Goal: Task Accomplishment & Management: Use online tool/utility

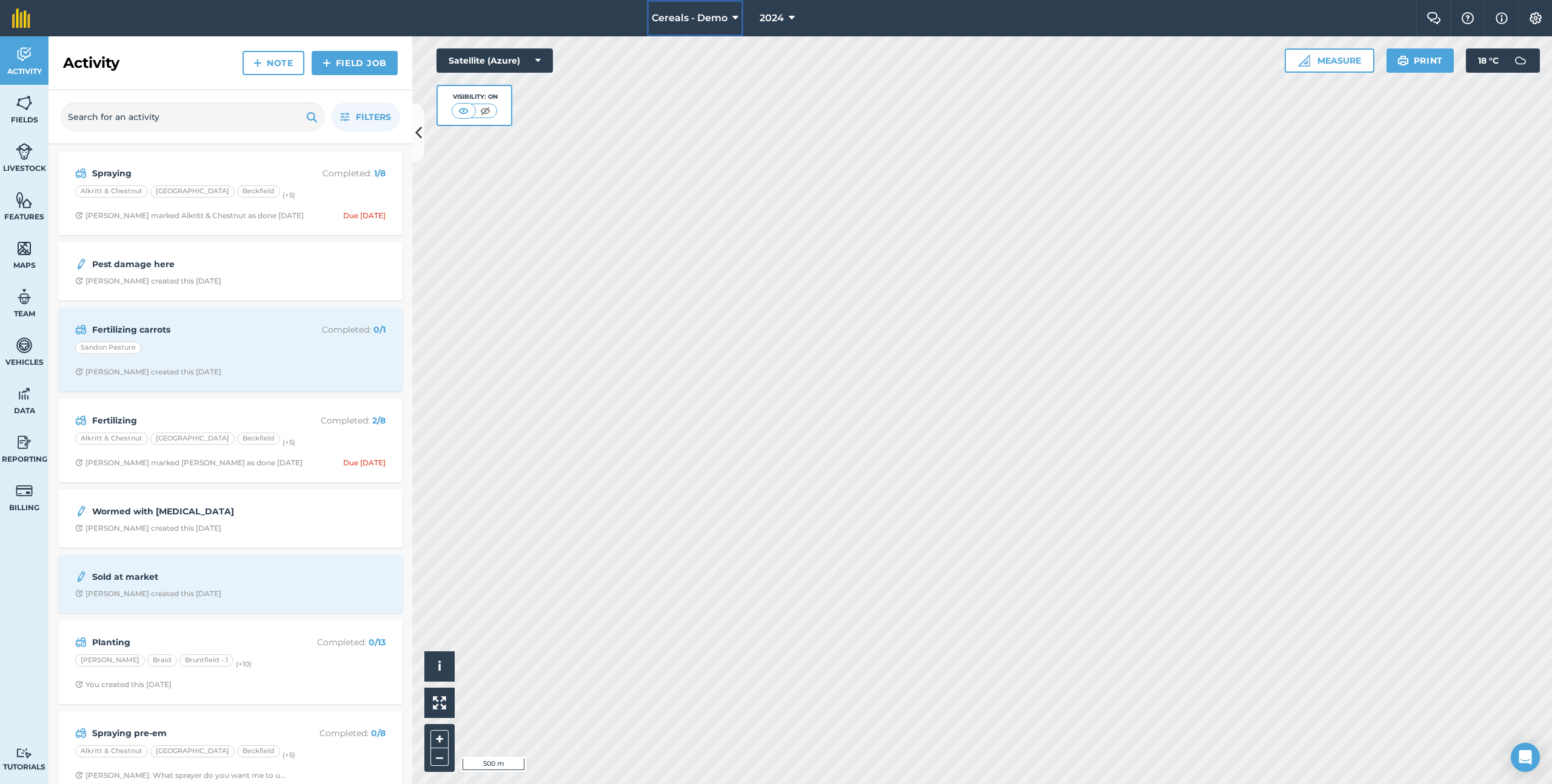
click at [720, 8] on button "Cereals - Demo" at bounding box center [695, 18] width 97 height 36
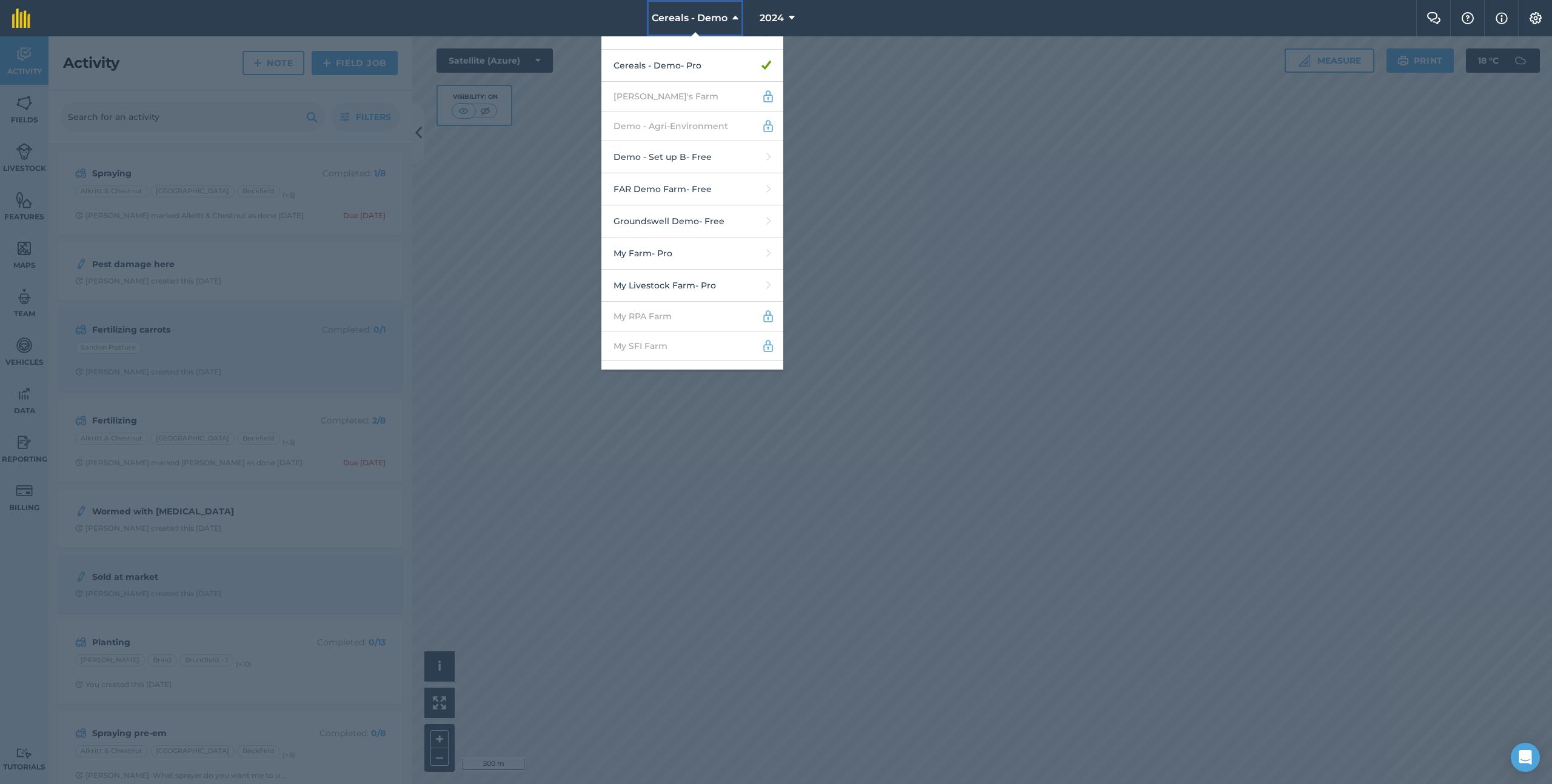
scroll to position [256, 0]
click at [675, 237] on link "My Farm - Pro" at bounding box center [692, 246] width 182 height 32
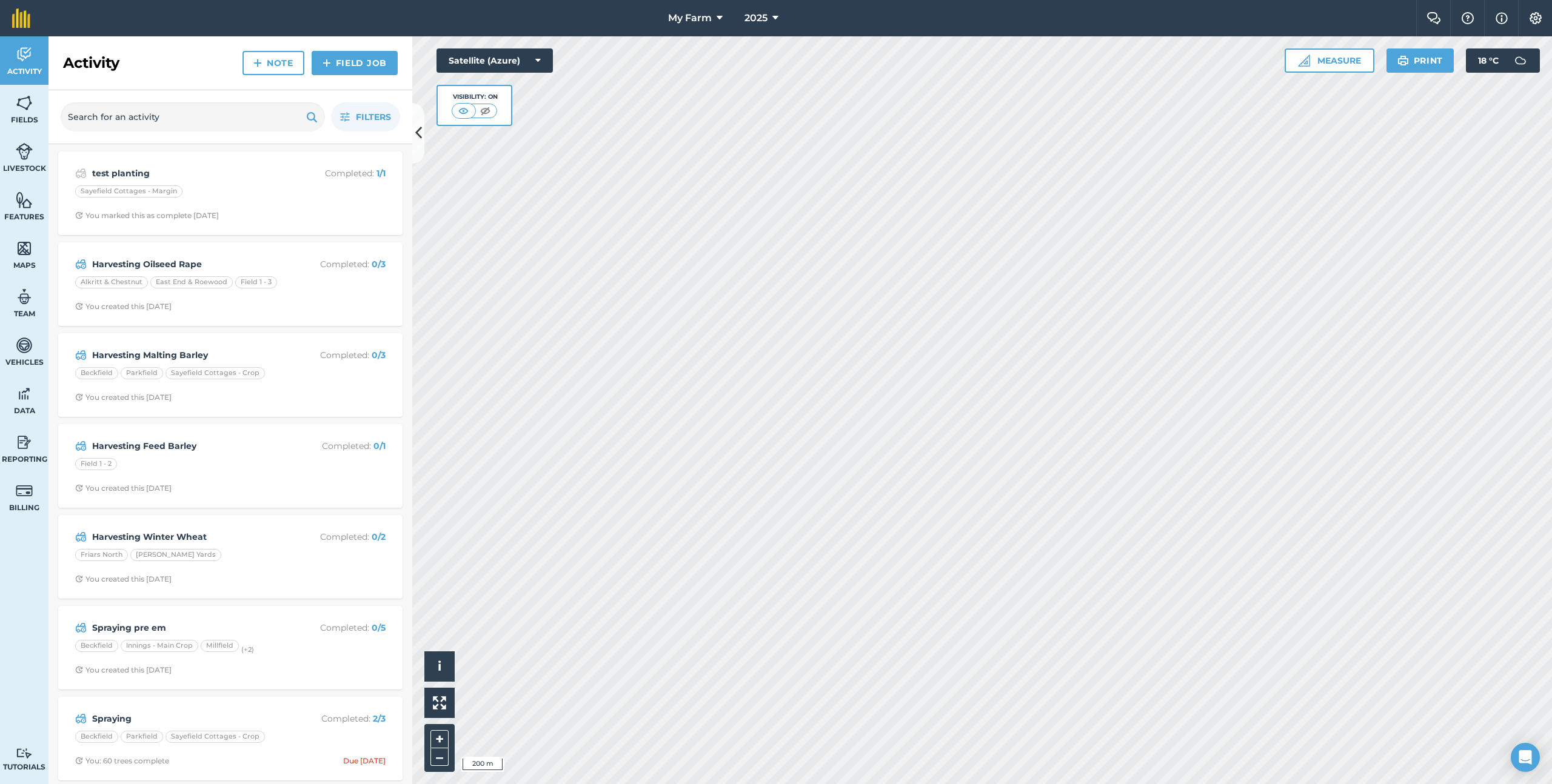
click at [355, 76] on div "Activity Note Field Job" at bounding box center [230, 63] width 363 height 54
click at [356, 70] on link "Field Job" at bounding box center [355, 62] width 86 height 24
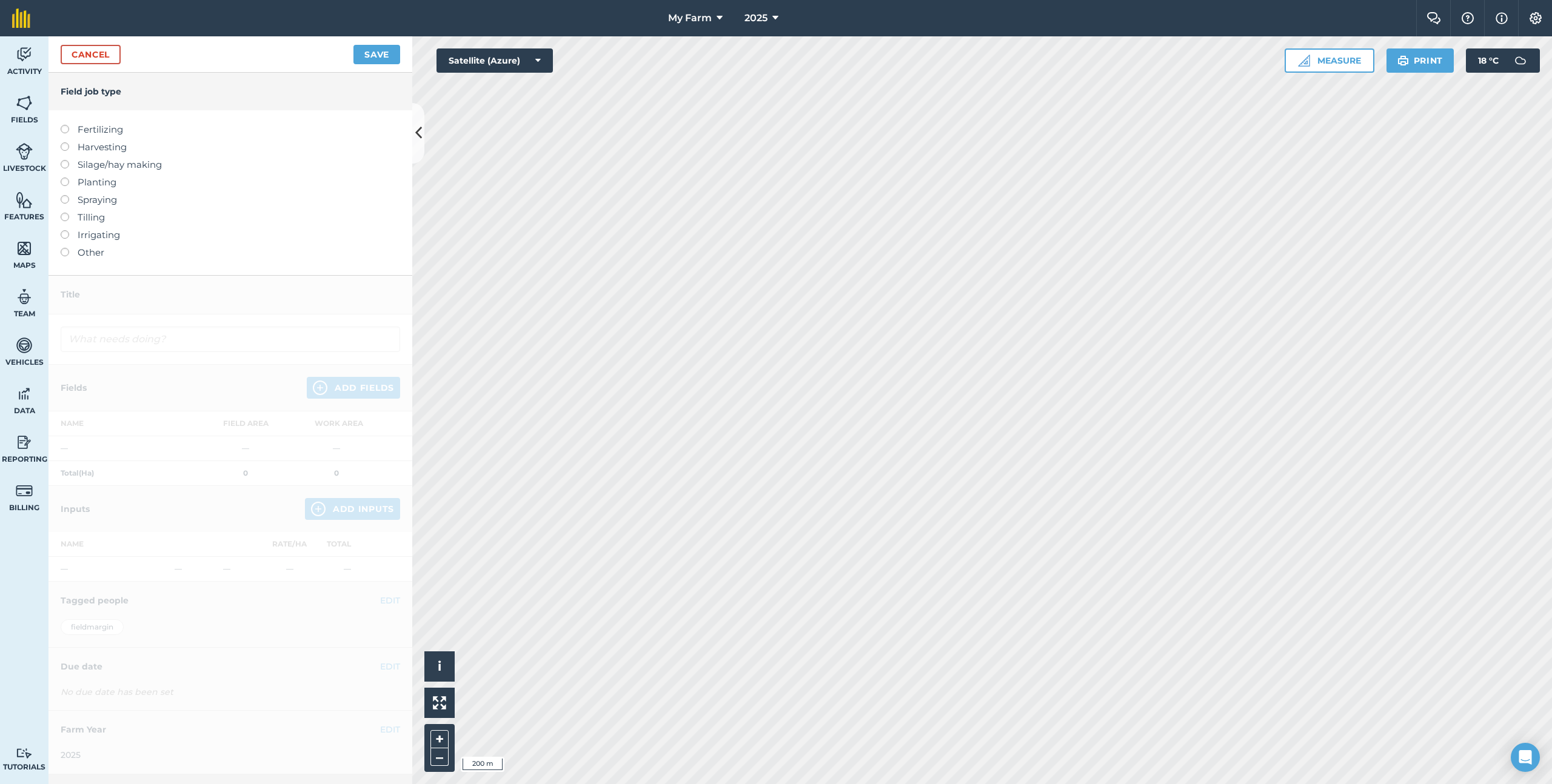
click at [98, 150] on label "Harvesting" at bounding box center [230, 147] width 339 height 15
type input "Harvesting"
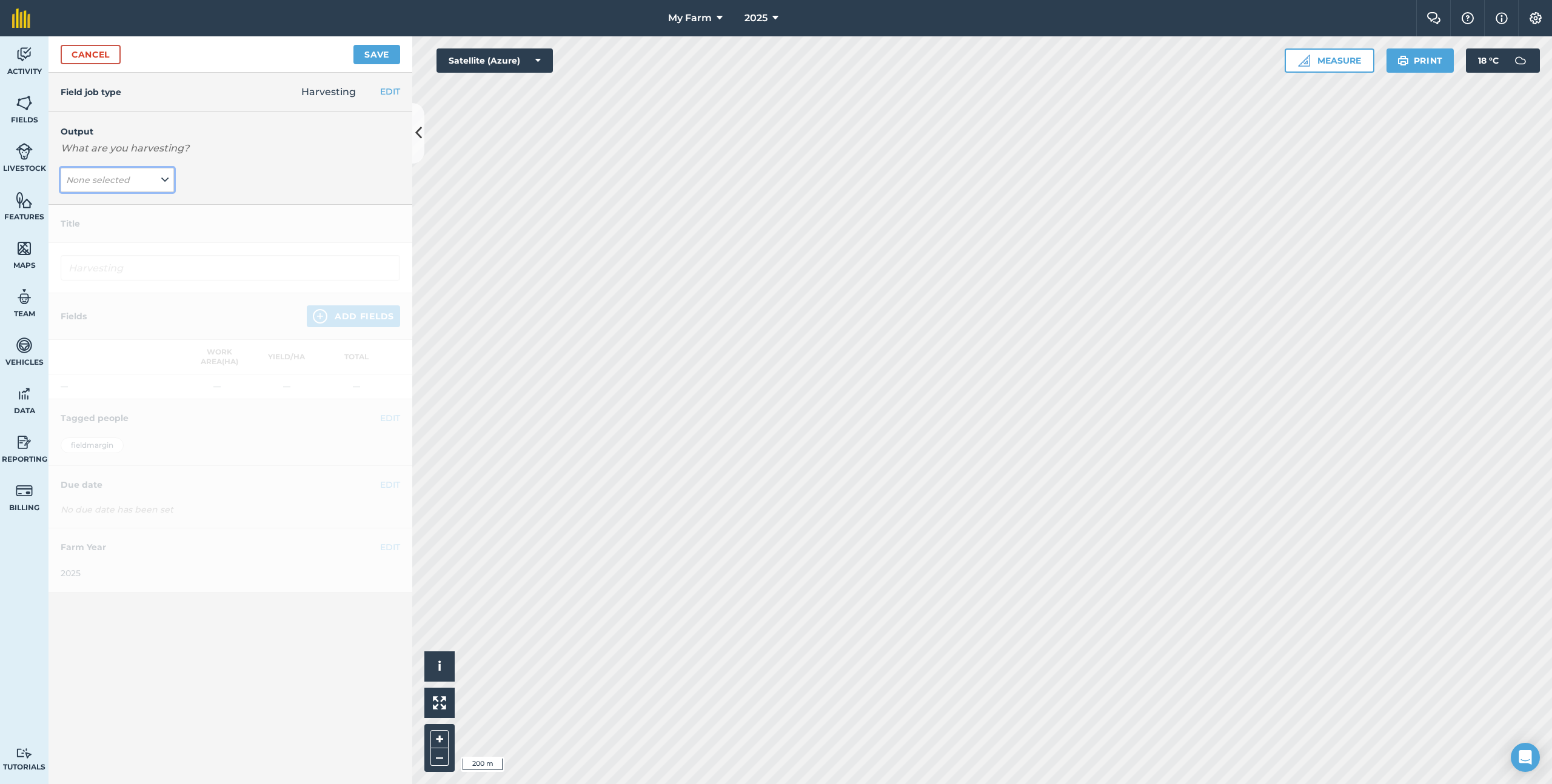
click at [124, 181] on em "None selected" at bounding box center [98, 179] width 64 height 11
click at [124, 371] on button "Add Output" at bounding box center [119, 372] width 110 height 17
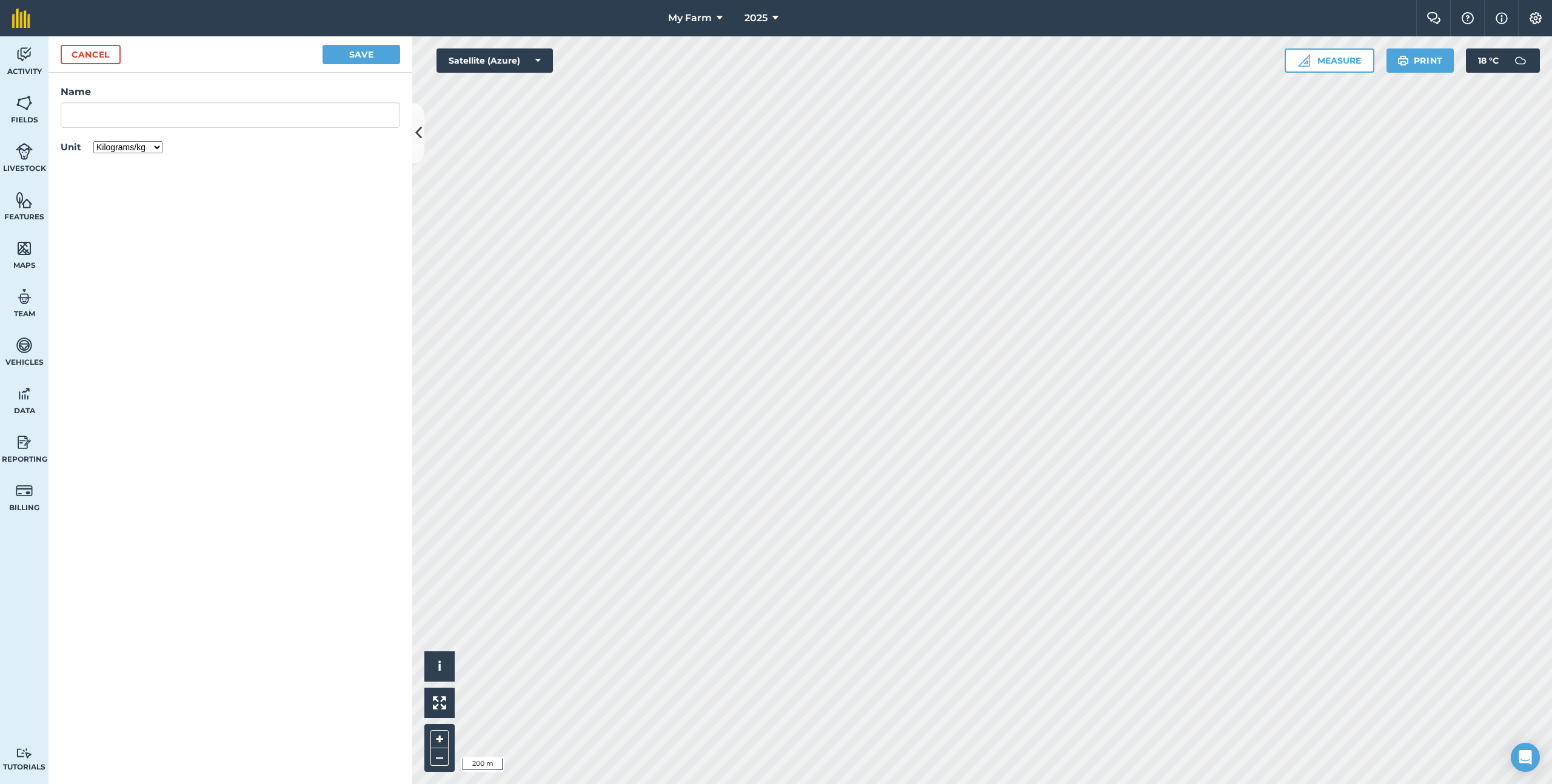
click at [142, 147] on select "Kilograms/kg Metric tonnes/t Litres/L Pounds/lb Imperial tons/t Gallons/gal Bus…" at bounding box center [127, 147] width 69 height 12
click at [113, 50] on button "Cancel" at bounding box center [90, 54] width 60 height 20
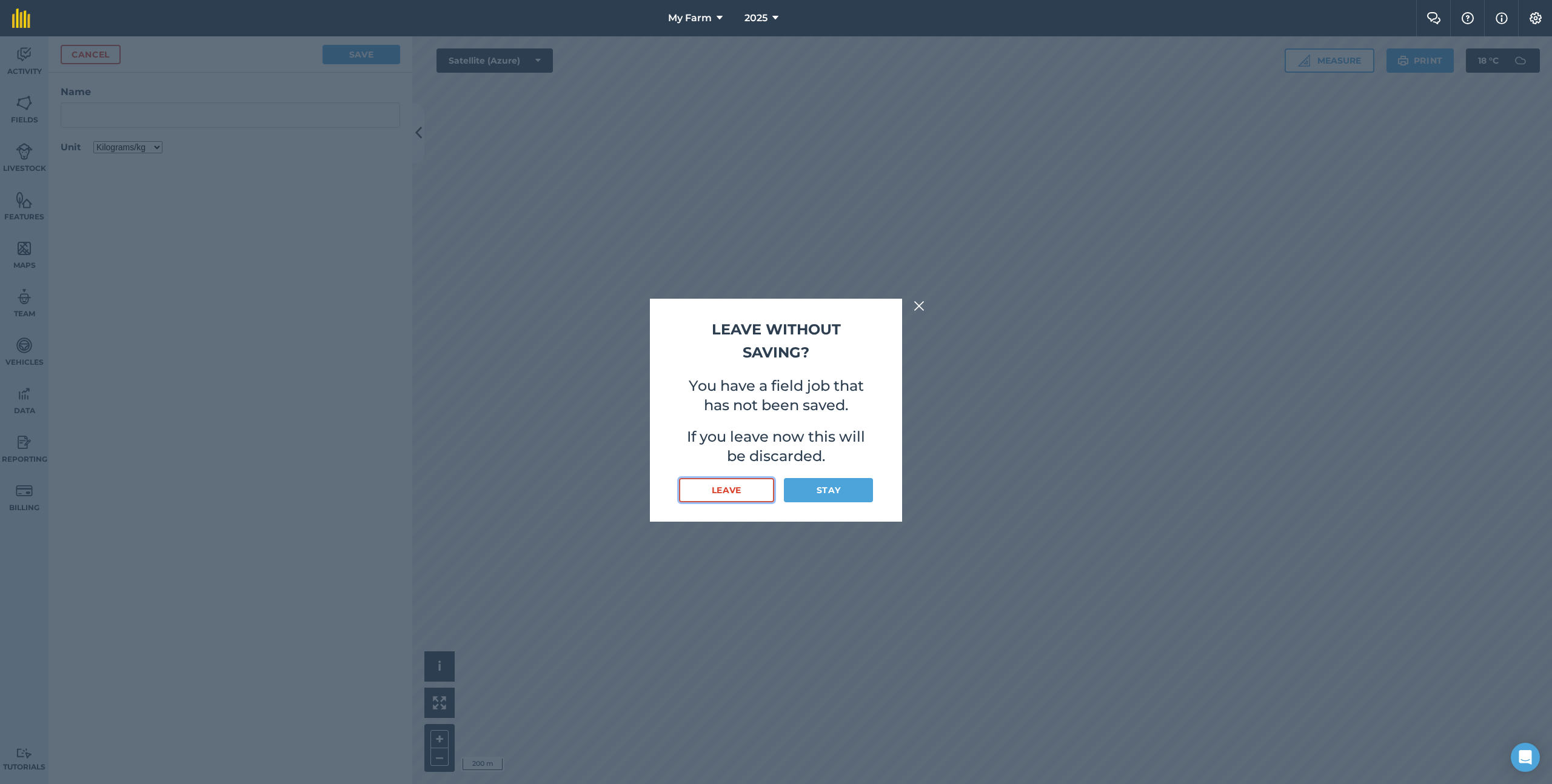
click at [714, 490] on button "Leave" at bounding box center [726, 490] width 95 height 24
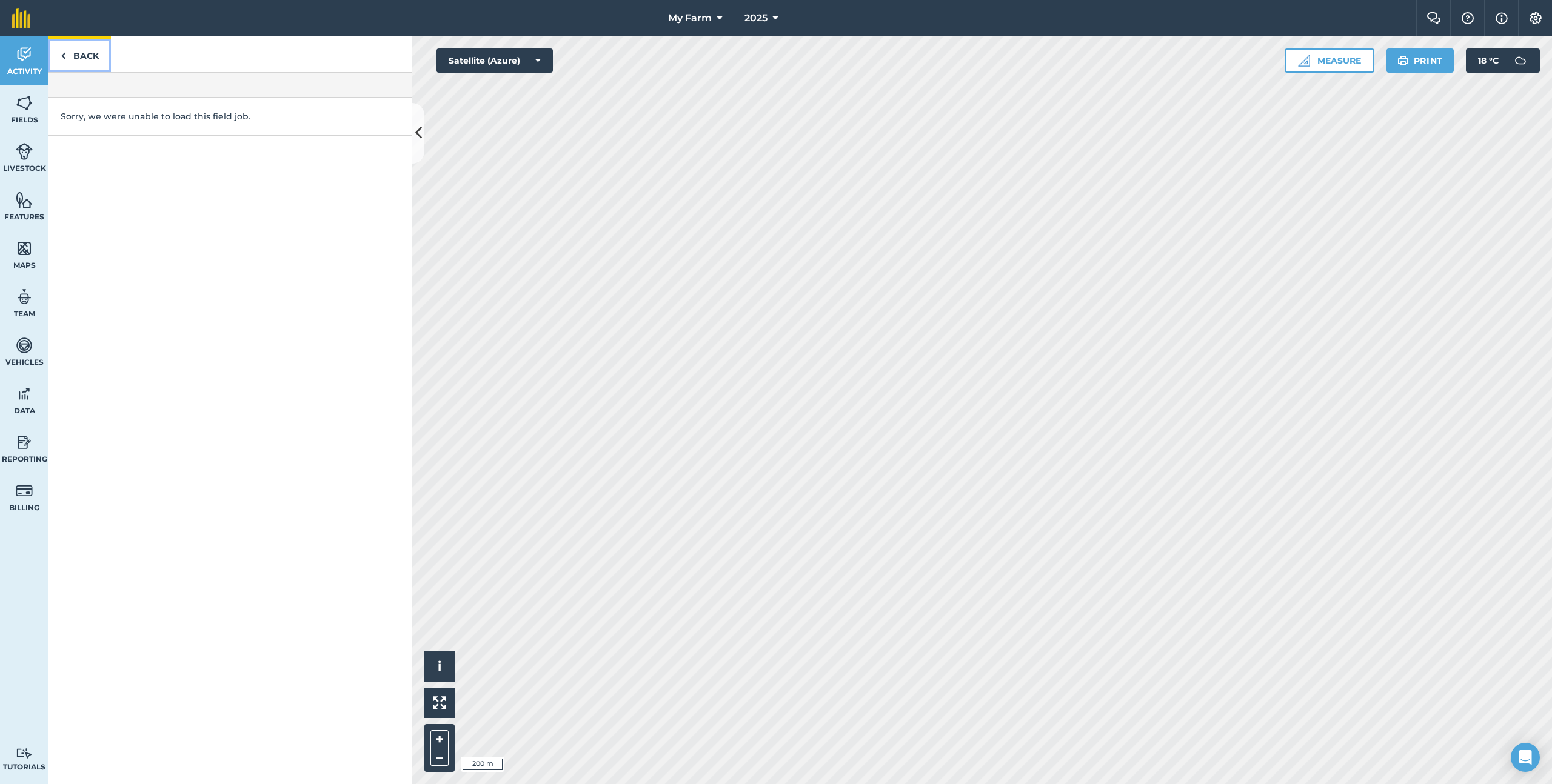
click at [70, 54] on link "Back" at bounding box center [80, 54] width 63 height 36
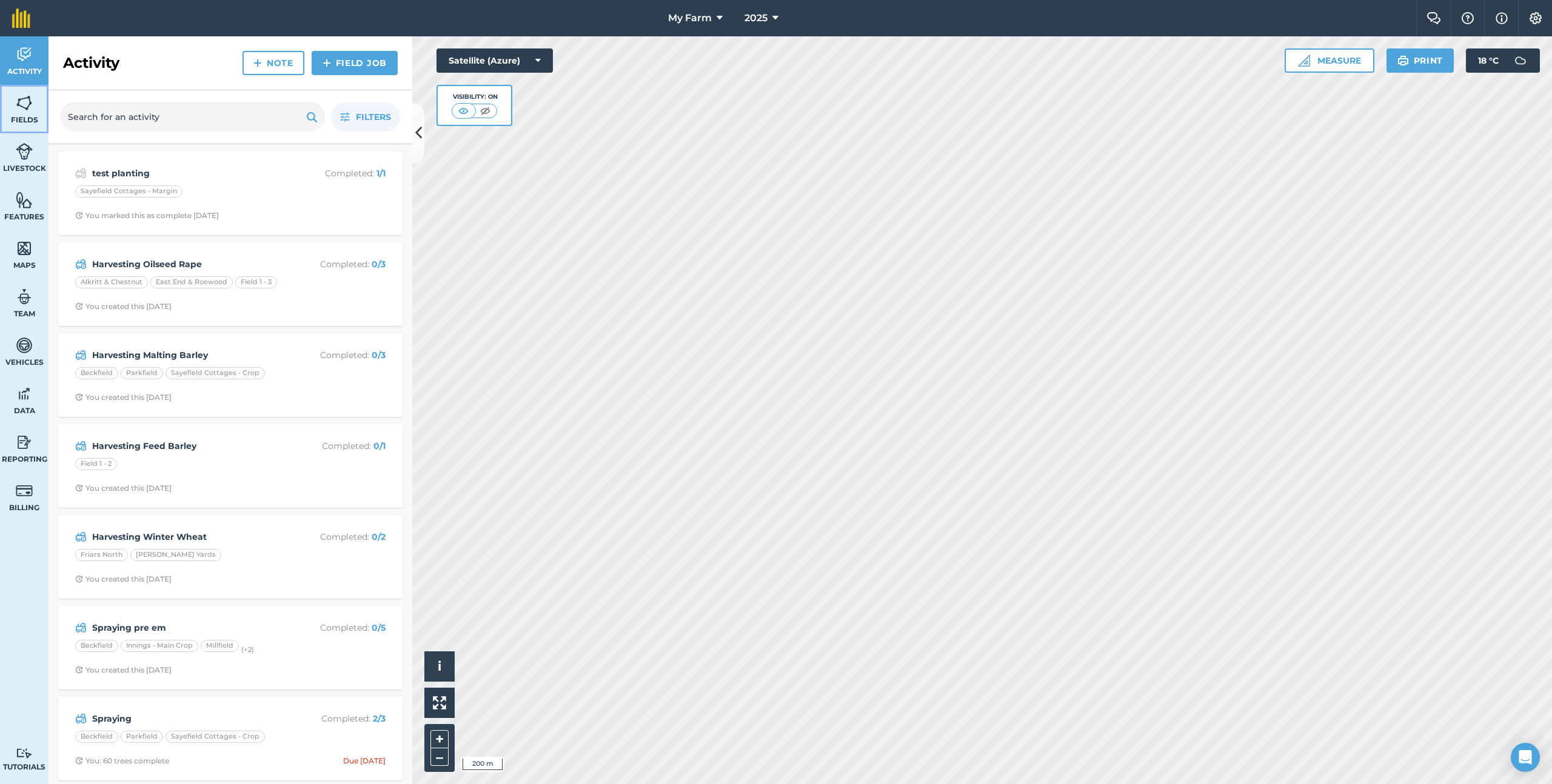
click at [37, 94] on link "Fields" at bounding box center [24, 109] width 49 height 49
